Goal: Transaction & Acquisition: Book appointment/travel/reservation

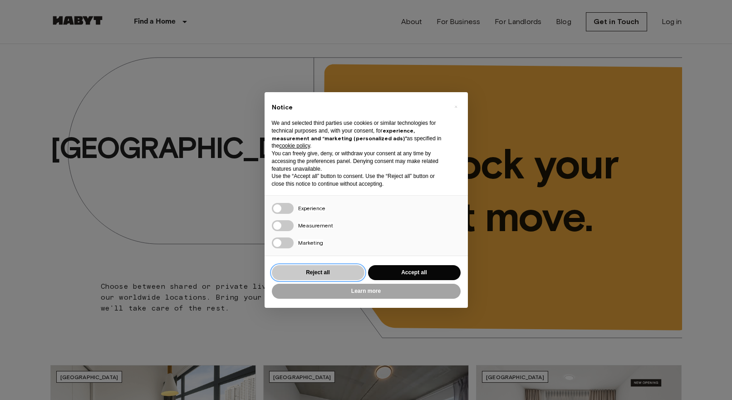
click at [309, 276] on button "Reject all" at bounding box center [318, 272] width 93 height 15
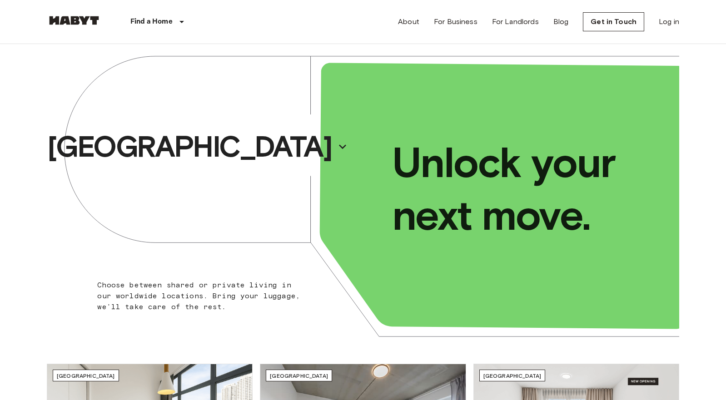
scroll to position [2, 0]
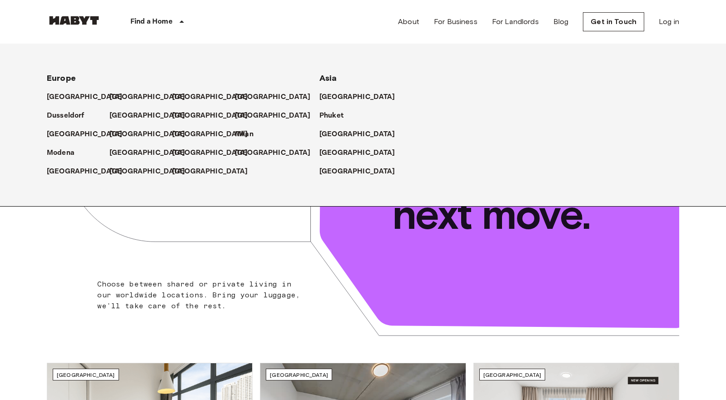
click at [326, 90] on div "[GEOGRAPHIC_DATA]" at bounding box center [444, 93] width 251 height 19
click at [325, 94] on p "[GEOGRAPHIC_DATA]" at bounding box center [359, 97] width 76 height 11
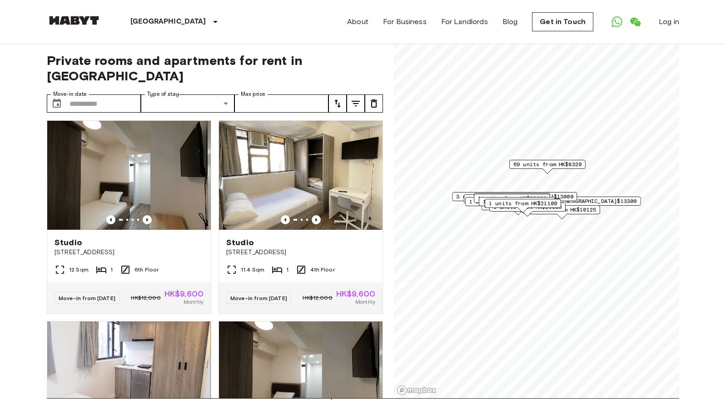
scroll to position [4, 0]
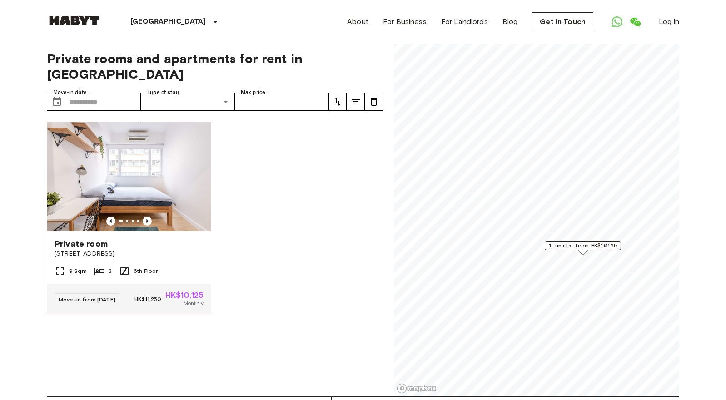
click at [142, 179] on img at bounding box center [128, 176] width 163 height 109
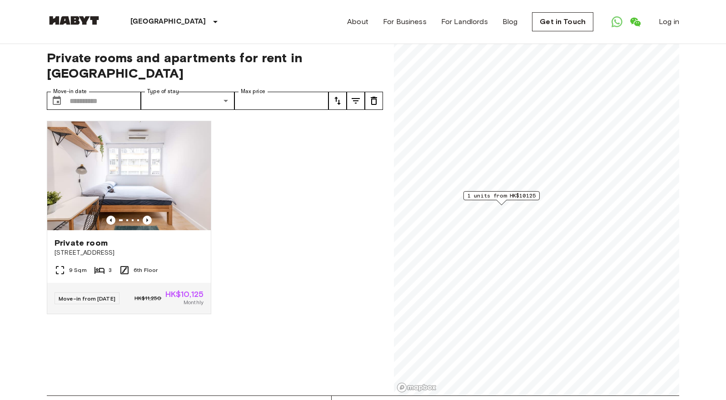
scroll to position [8, 0]
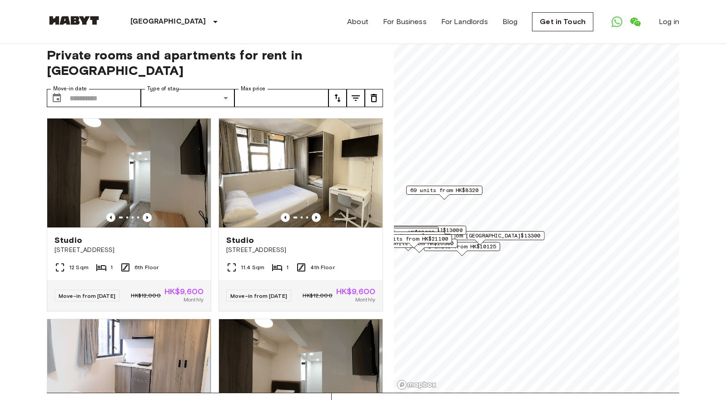
drag, startPoint x: 484, startPoint y: 199, endPoint x: 445, endPoint y: 252, distance: 66.6
click at [445, 252] on div "1 units from HK$26300" at bounding box center [419, 246] width 76 height 14
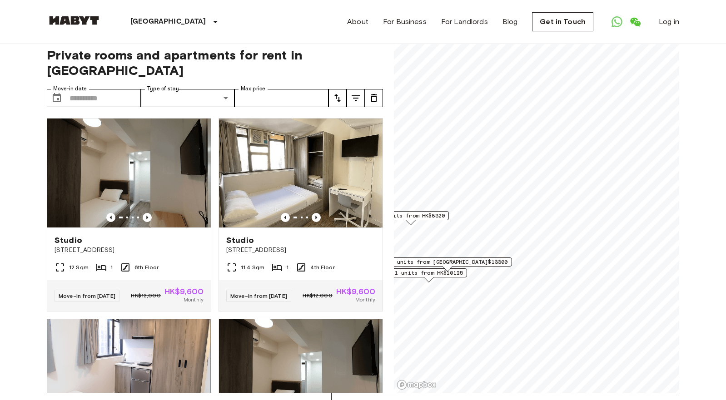
scroll to position [11, 0]
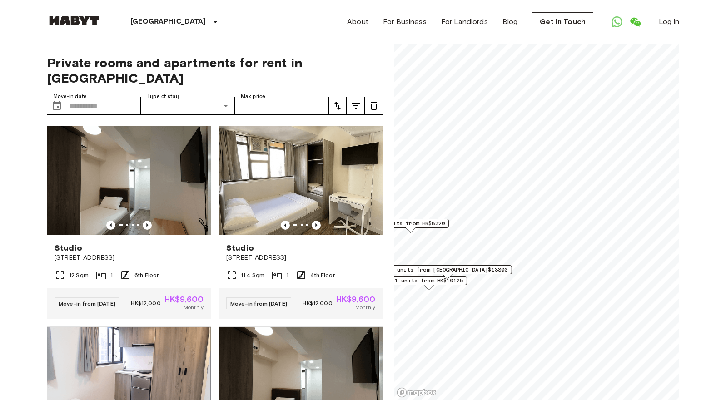
scroll to position [1, 0]
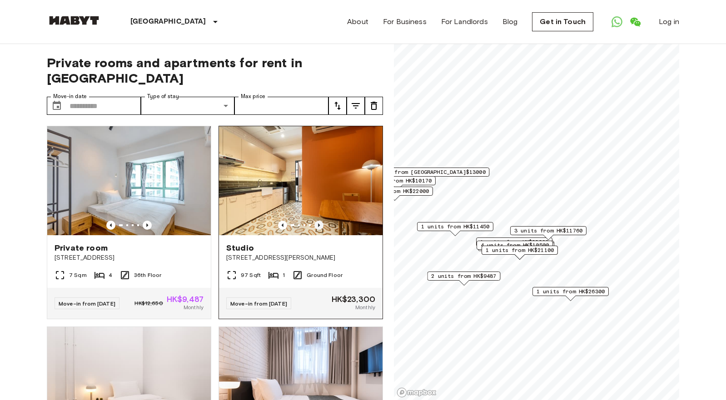
click at [316, 221] on icon "Previous image" at bounding box center [318, 225] width 9 height 9
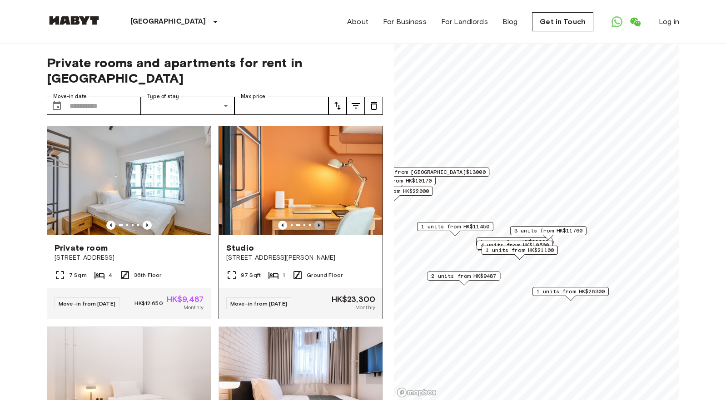
click at [316, 221] on icon "Previous image" at bounding box center [318, 225] width 9 height 9
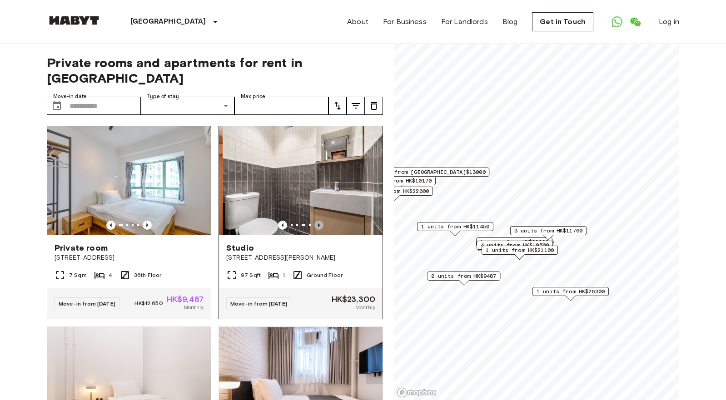
click at [316, 221] on icon "Previous image" at bounding box center [318, 225] width 9 height 9
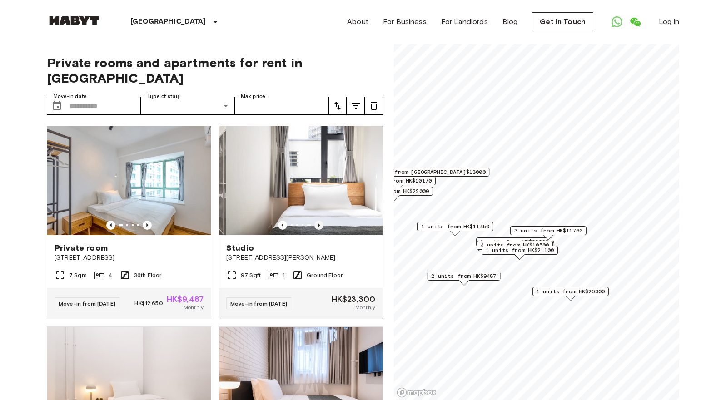
click at [316, 221] on icon "Previous image" at bounding box center [318, 225] width 9 height 9
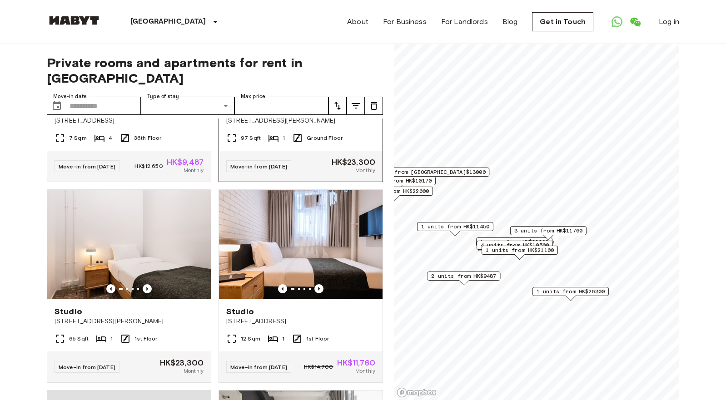
scroll to position [171, 0]
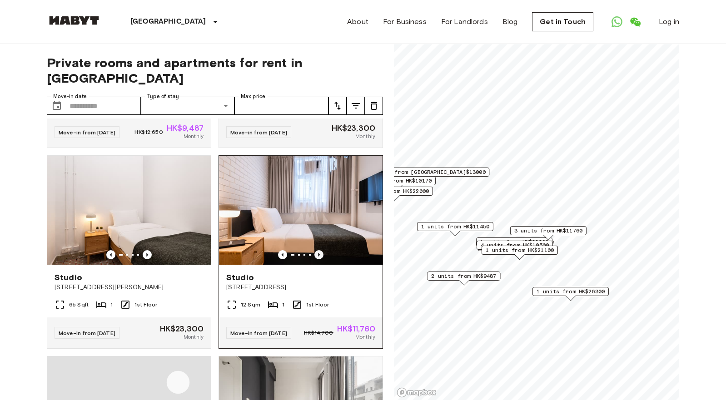
click at [314, 250] on icon "Previous image" at bounding box center [318, 254] width 9 height 9
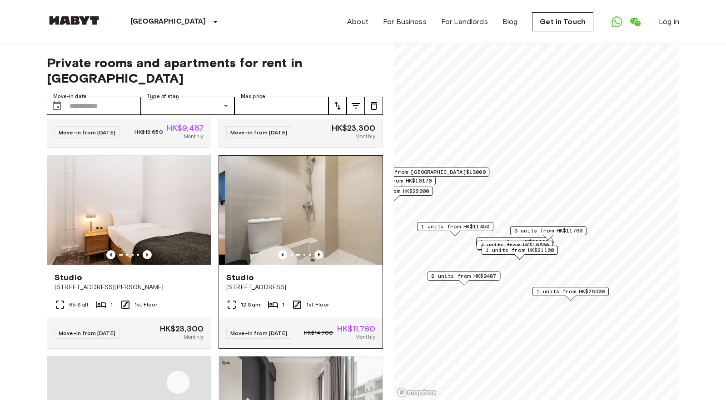
click at [314, 250] on icon "Previous image" at bounding box center [318, 254] width 9 height 9
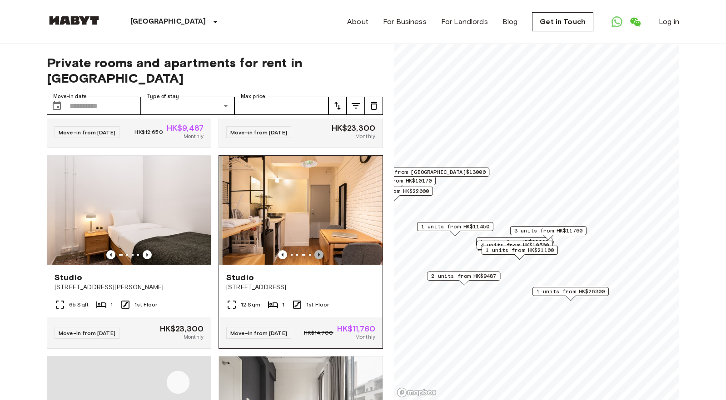
click at [314, 250] on icon "Previous image" at bounding box center [318, 254] width 9 height 9
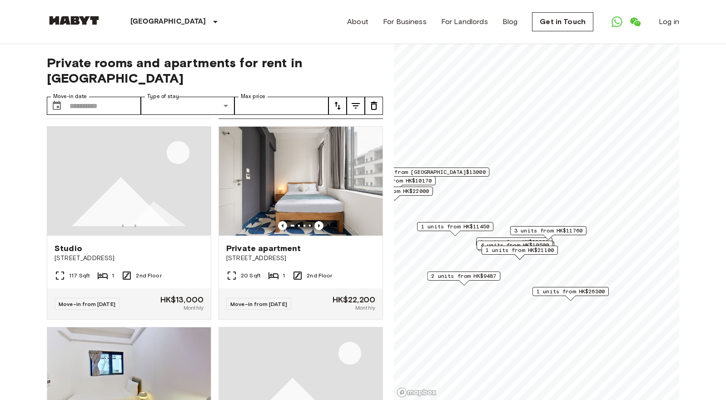
scroll to position [400, 0]
click at [314, 231] on icon "Previous image" at bounding box center [318, 226] width 9 height 9
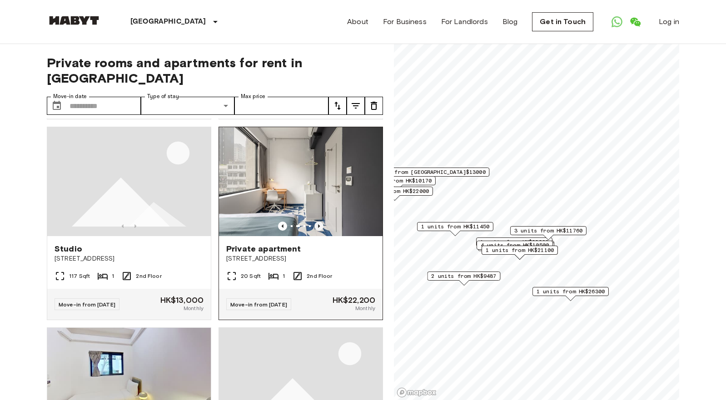
click at [318, 228] on icon "Previous image" at bounding box center [319, 226] width 2 height 4
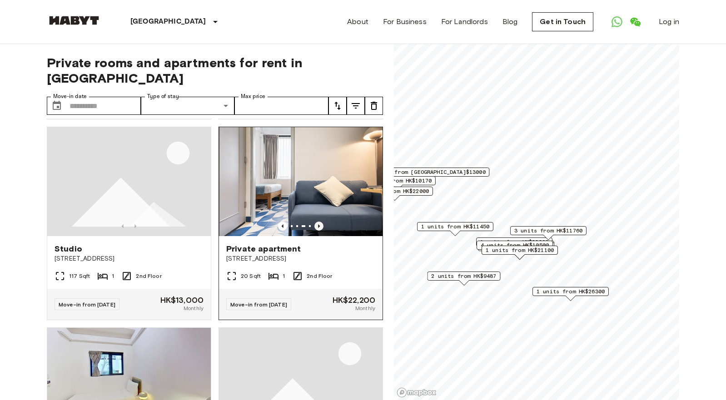
click at [318, 228] on icon "Previous image" at bounding box center [319, 226] width 2 height 4
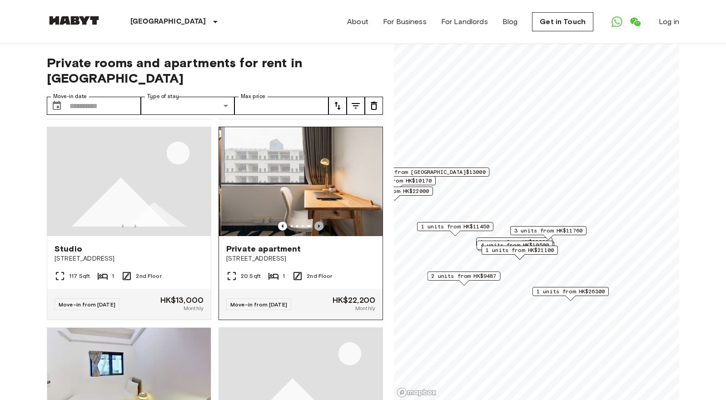
click at [318, 228] on icon "Previous image" at bounding box center [319, 226] width 2 height 4
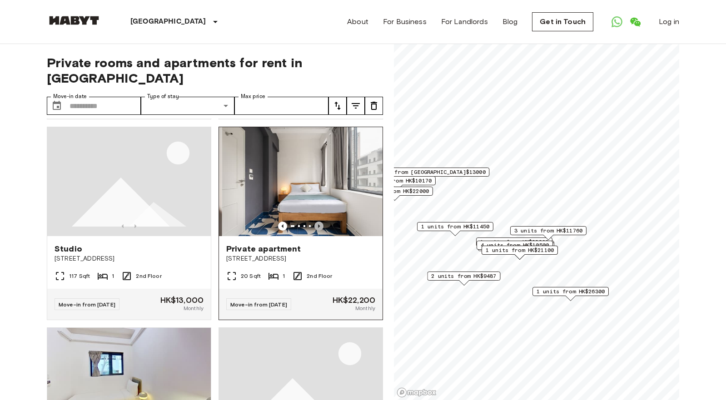
click at [318, 228] on icon "Previous image" at bounding box center [319, 226] width 2 height 4
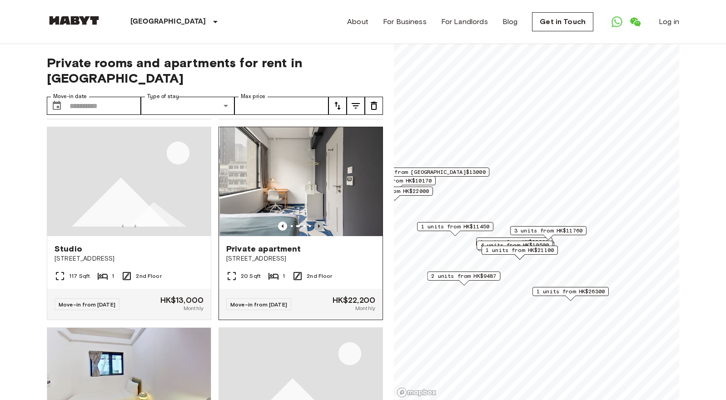
click at [318, 228] on icon "Previous image" at bounding box center [319, 226] width 2 height 4
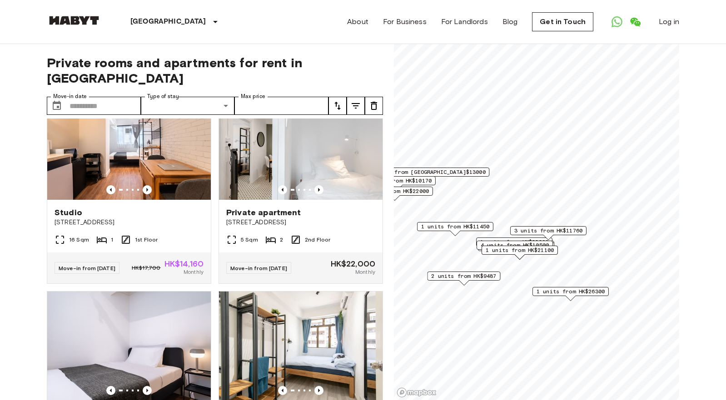
scroll to position [1239, 0]
click at [316, 195] on icon "Previous image" at bounding box center [318, 190] width 9 height 9
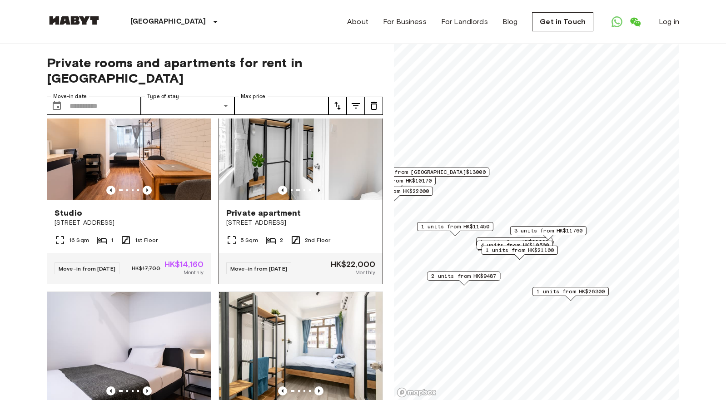
click at [316, 195] on icon "Previous image" at bounding box center [318, 190] width 9 height 9
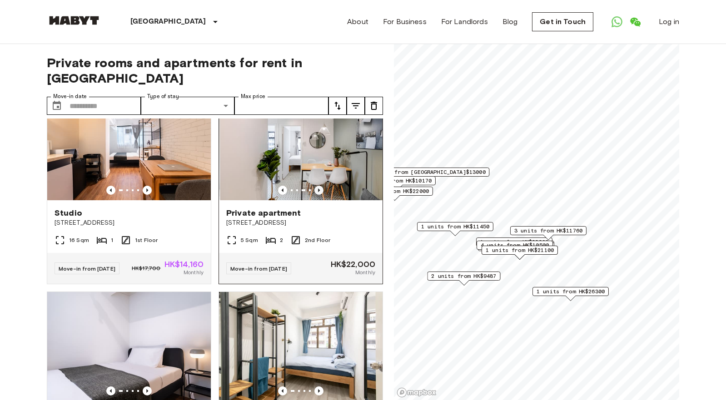
click at [316, 195] on icon "Previous image" at bounding box center [318, 190] width 9 height 9
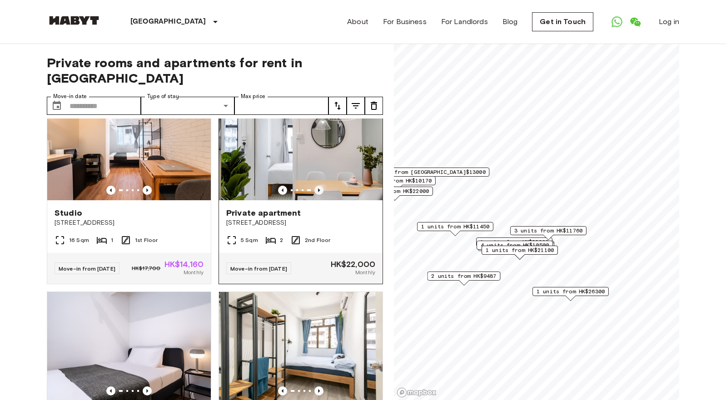
click at [316, 195] on icon "Previous image" at bounding box center [318, 190] width 9 height 9
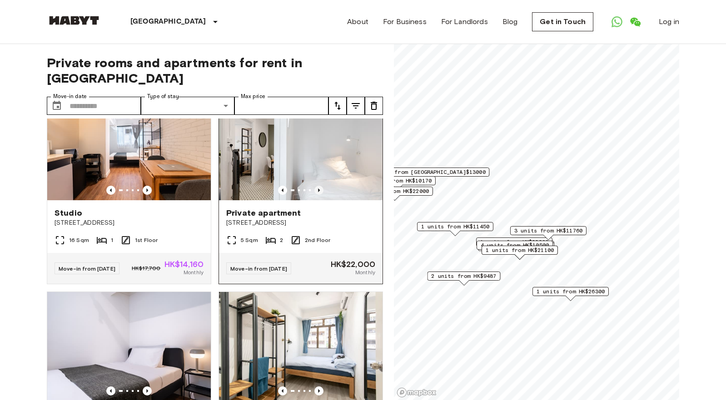
click at [316, 195] on icon "Previous image" at bounding box center [318, 190] width 9 height 9
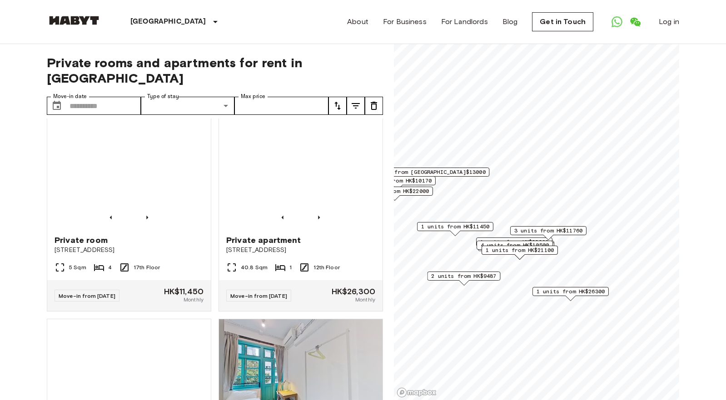
scroll to position [1650, 0]
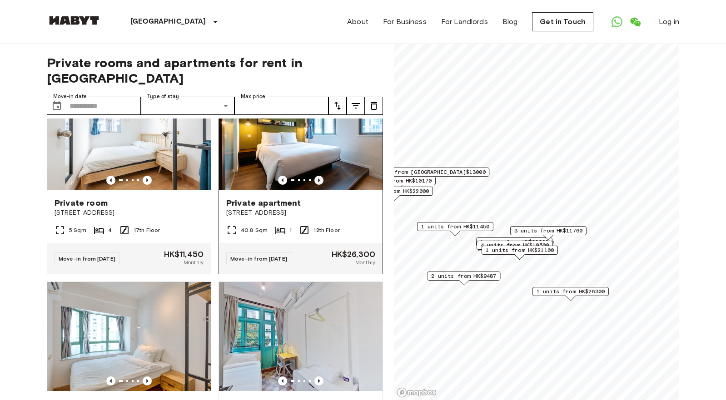
click at [316, 185] on icon "Previous image" at bounding box center [318, 180] width 9 height 9
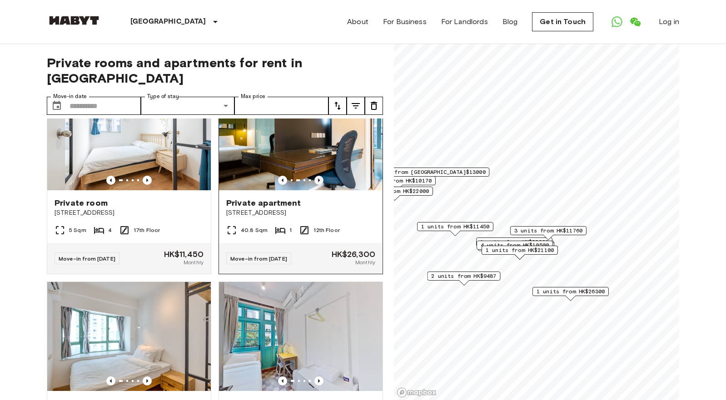
click at [316, 185] on icon "Previous image" at bounding box center [318, 180] width 9 height 9
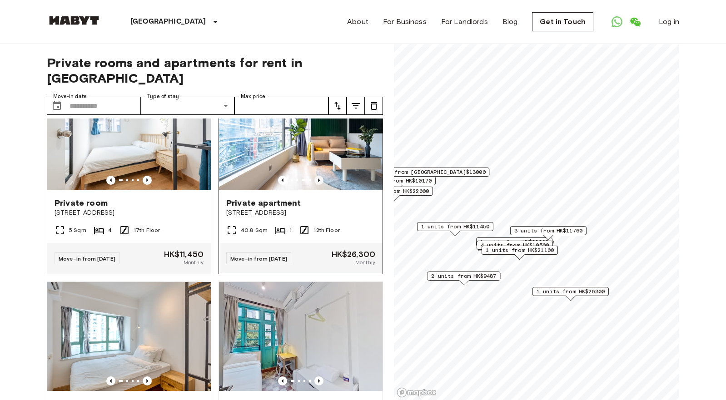
click at [316, 185] on icon "Previous image" at bounding box center [318, 180] width 9 height 9
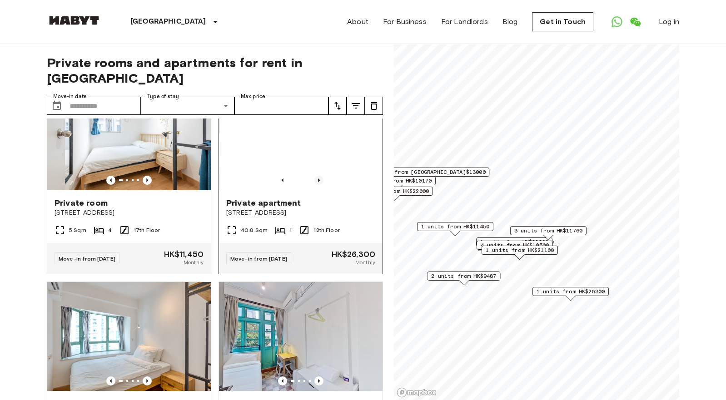
click at [316, 185] on icon "Previous image" at bounding box center [318, 180] width 9 height 9
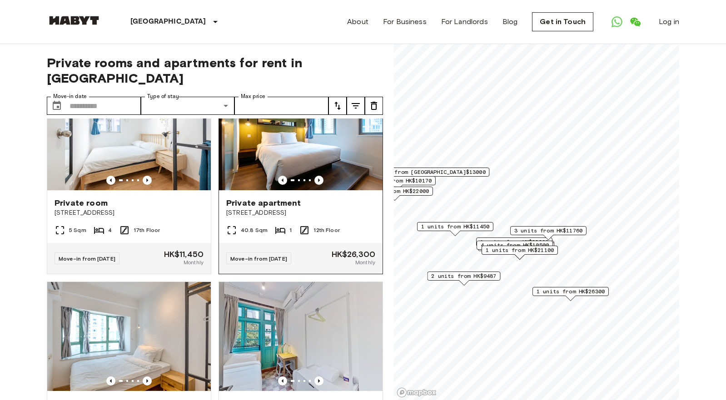
click at [317, 190] on img at bounding box center [300, 135] width 163 height 109
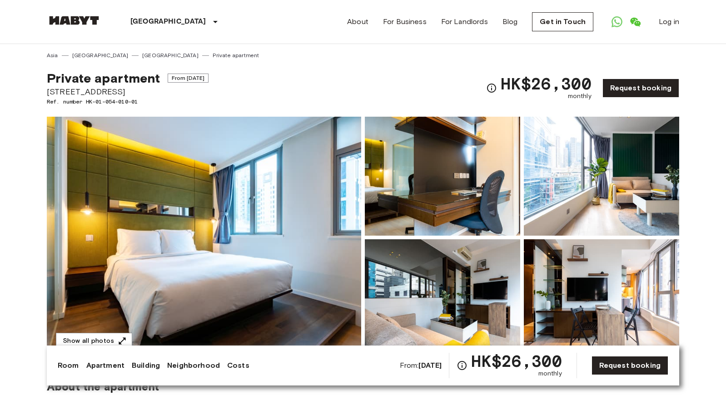
click at [317, 198] on img at bounding box center [204, 238] width 314 height 242
